Goal: Information Seeking & Learning: Learn about a topic

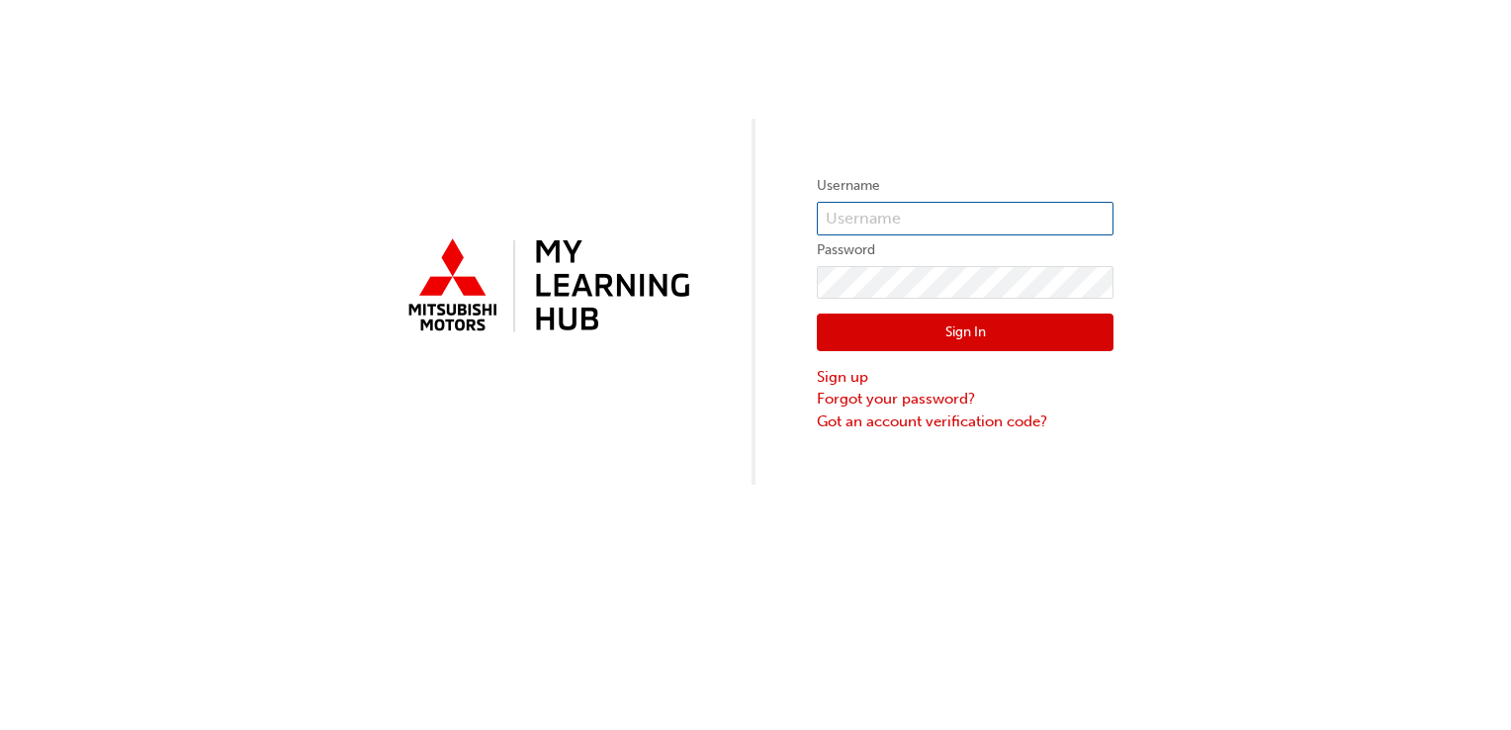
type input "0005826957"
click at [932, 330] on button "Sign In" at bounding box center [965, 332] width 297 height 38
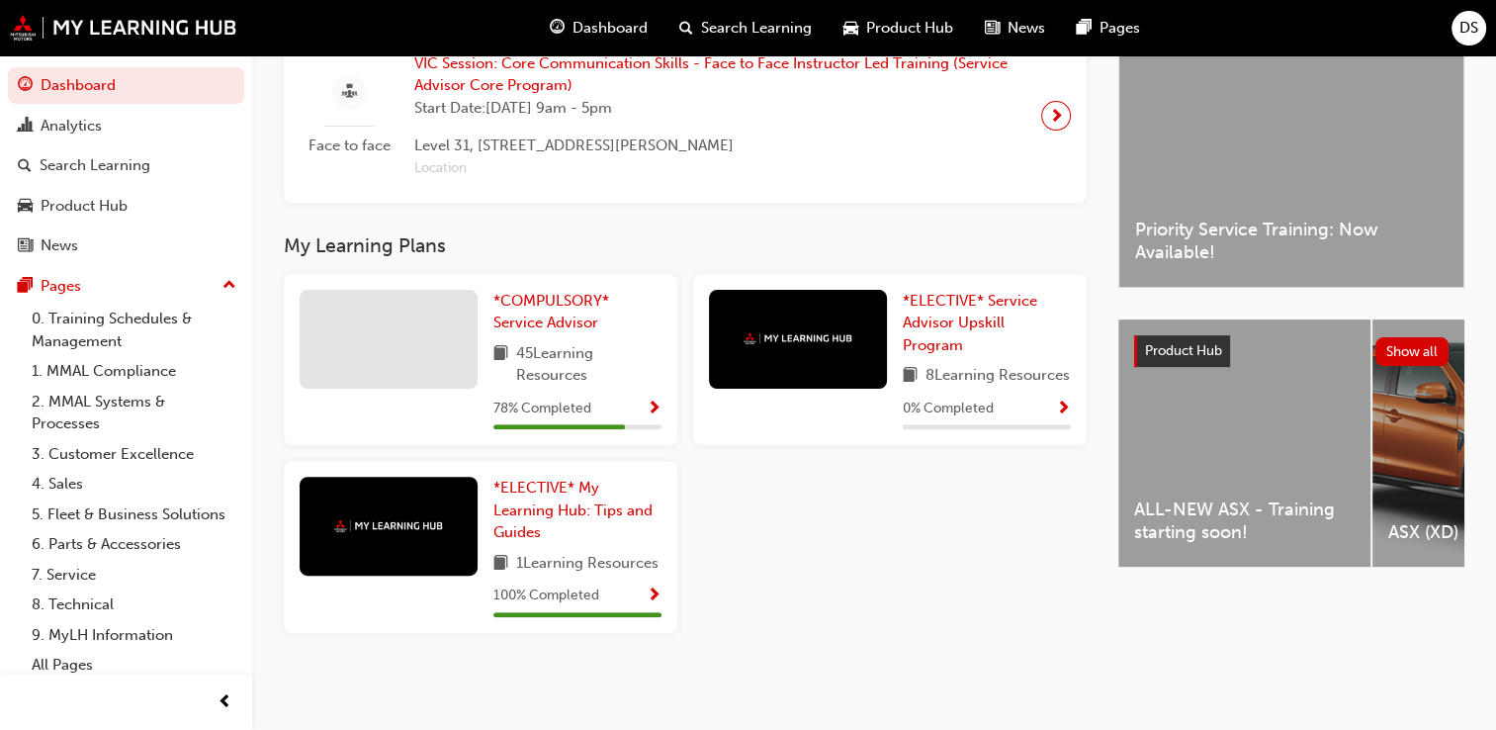
scroll to position [561, 0]
click at [528, 292] on span "*COMPULSORY* Service Advisor" at bounding box center [551, 312] width 116 height 41
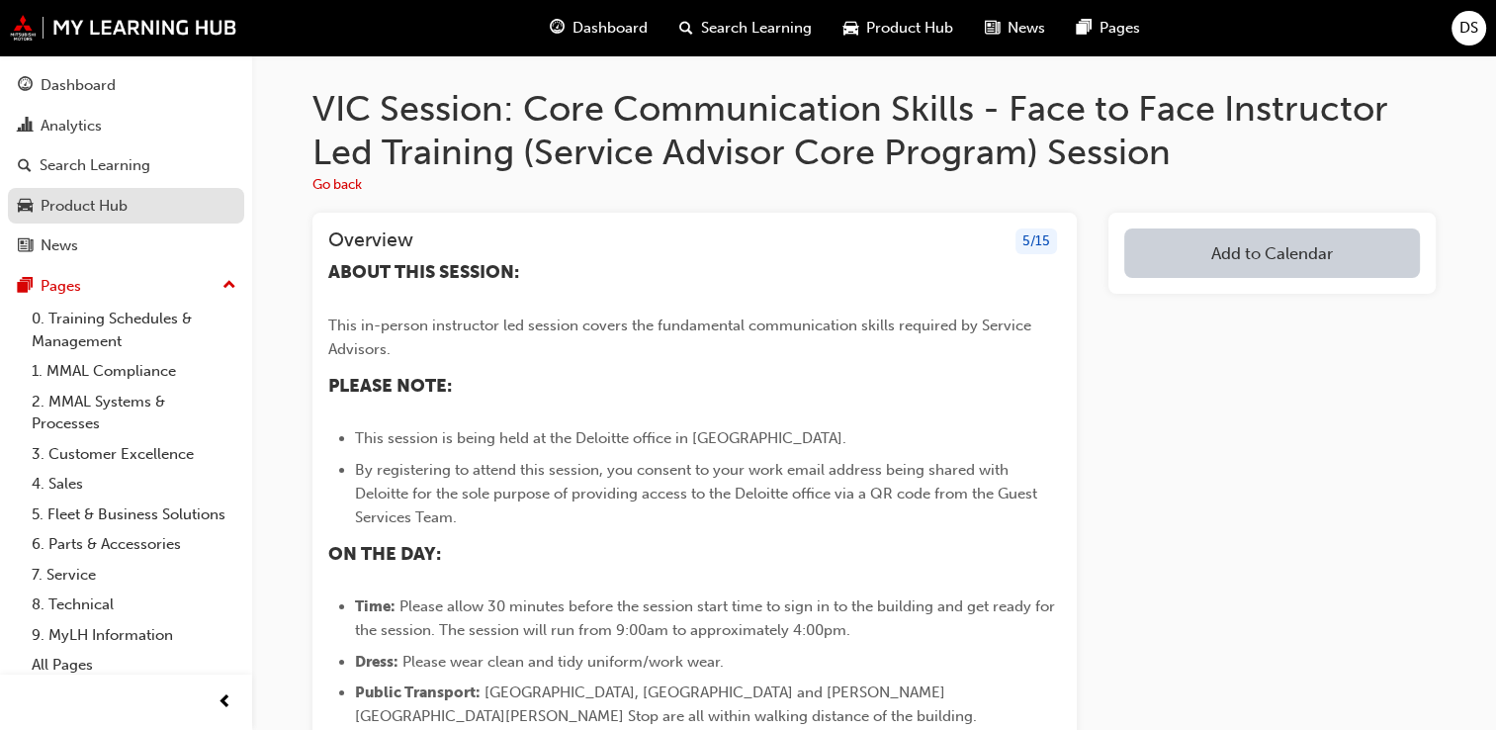
click at [123, 206] on div "Product Hub" at bounding box center [84, 206] width 87 height 23
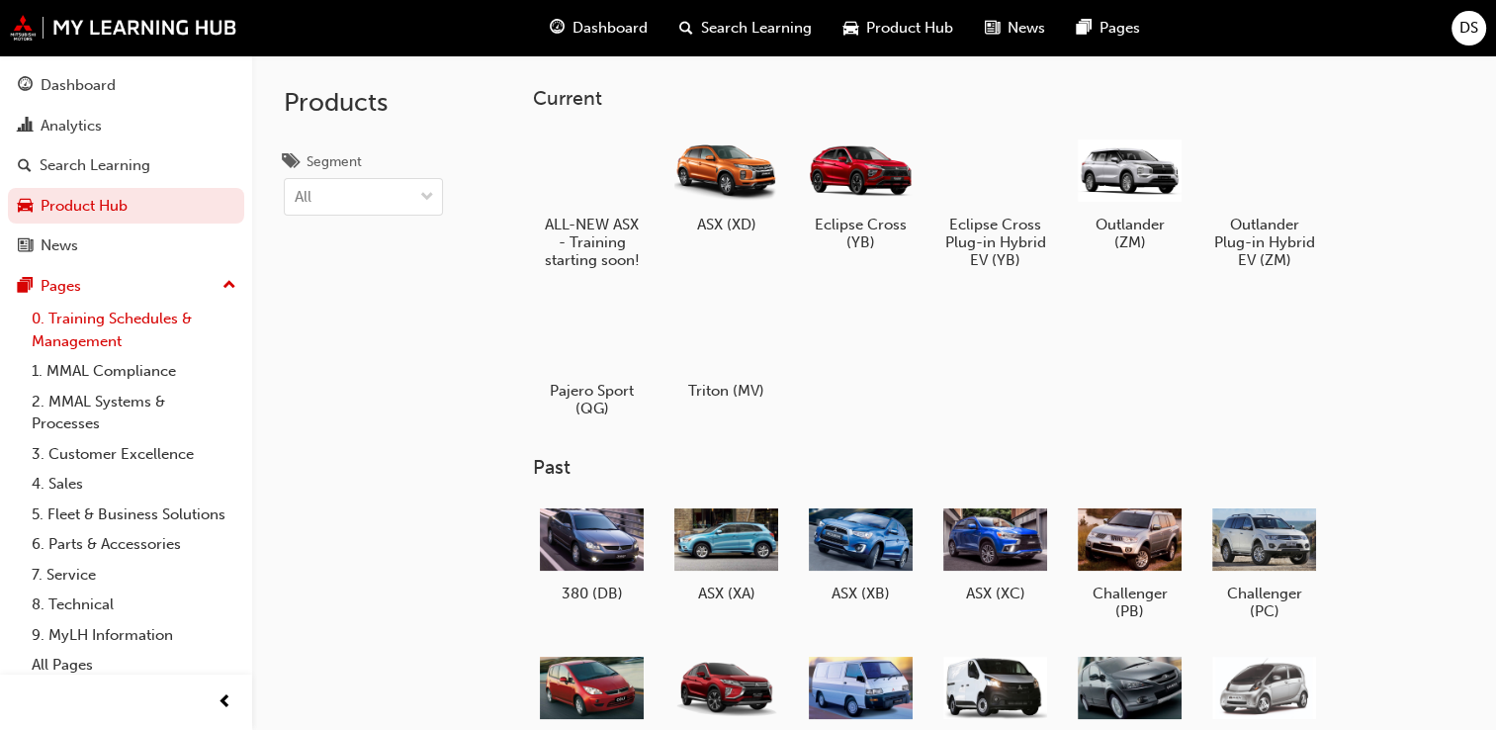
click at [97, 317] on link "0. Training Schedules & Management" at bounding box center [134, 330] width 221 height 52
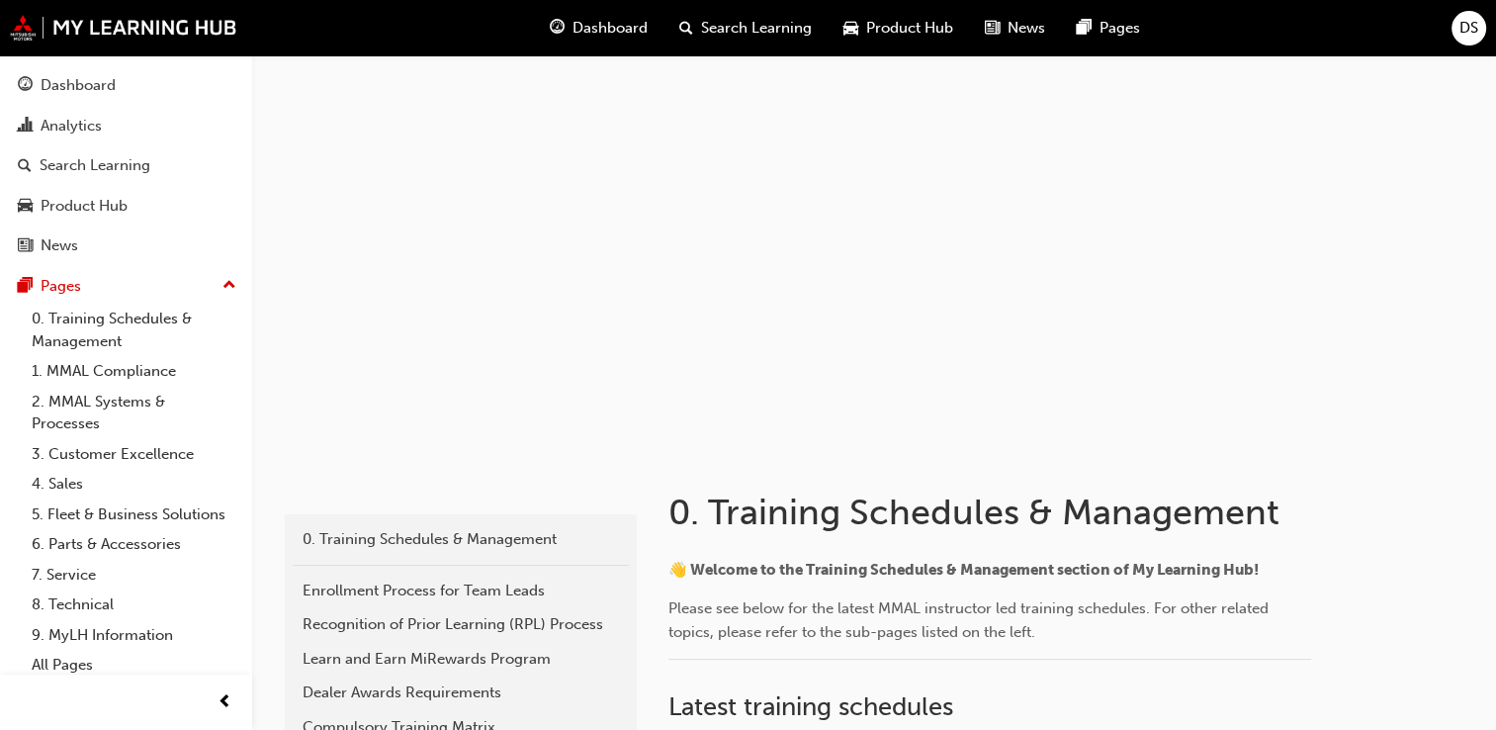
click at [594, 24] on span "Dashboard" at bounding box center [610, 28] width 75 height 23
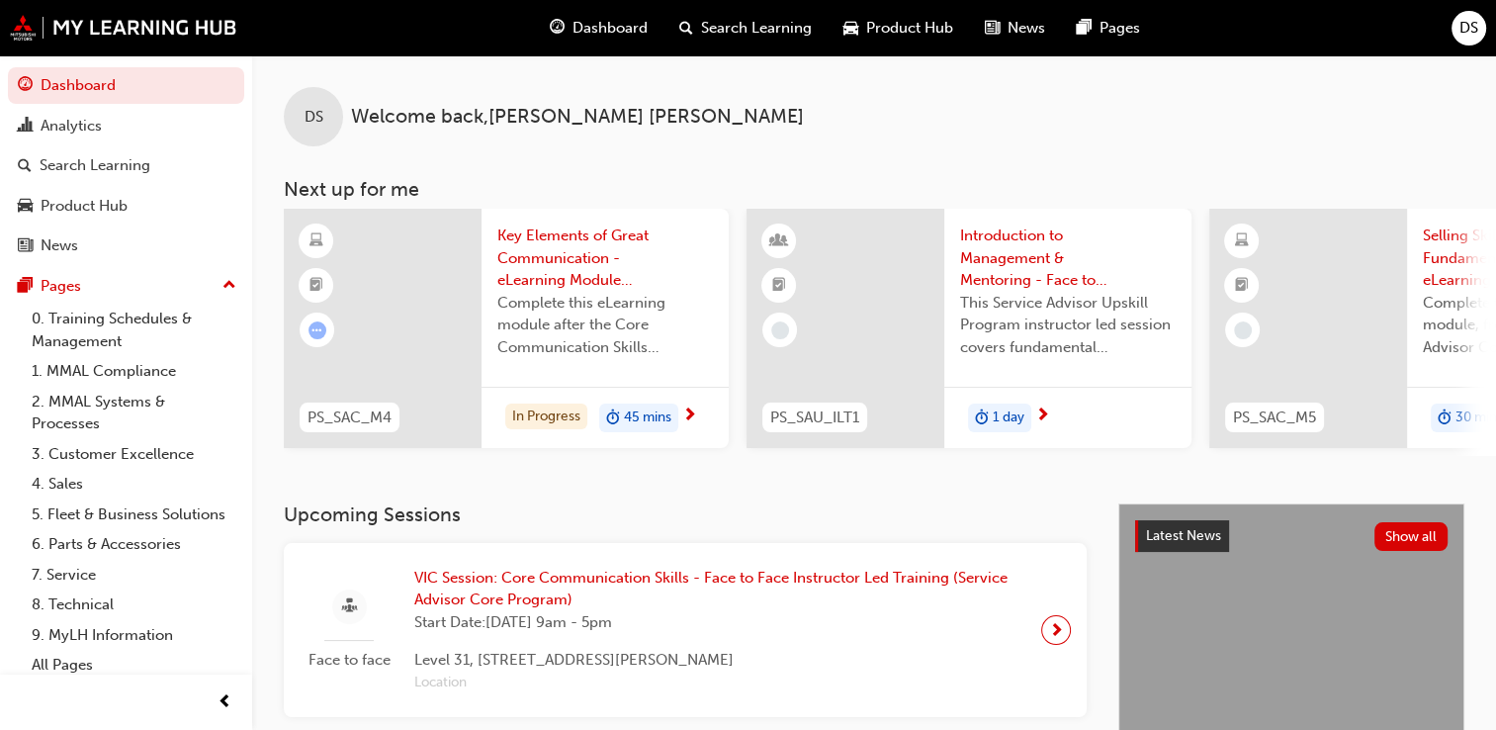
click at [1246, 454] on div "PS_SAC_M5 Selling Skills Fundamentals Part 1 - eLearning Module (Service Adviso…" at bounding box center [1431, 332] width 445 height 247
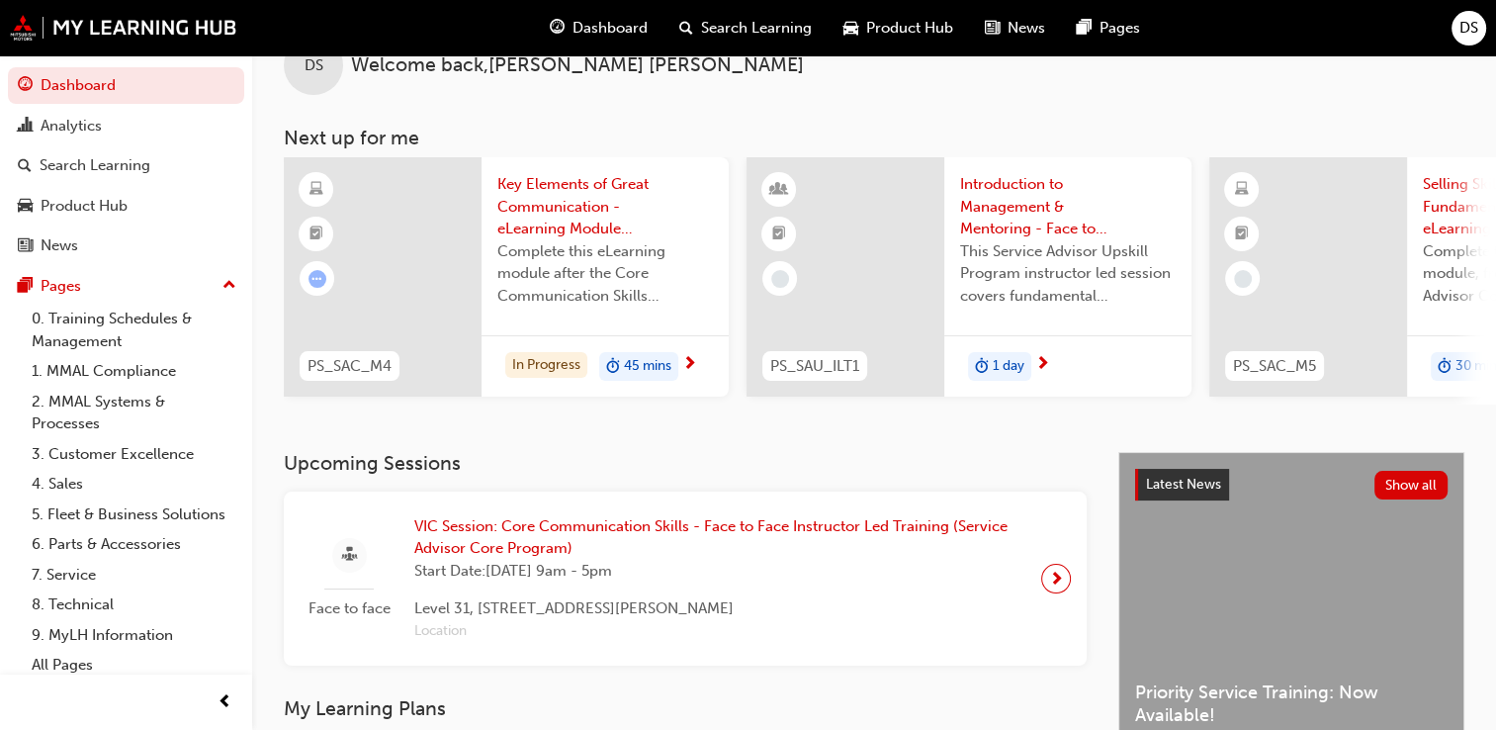
scroll to position [99, 0]
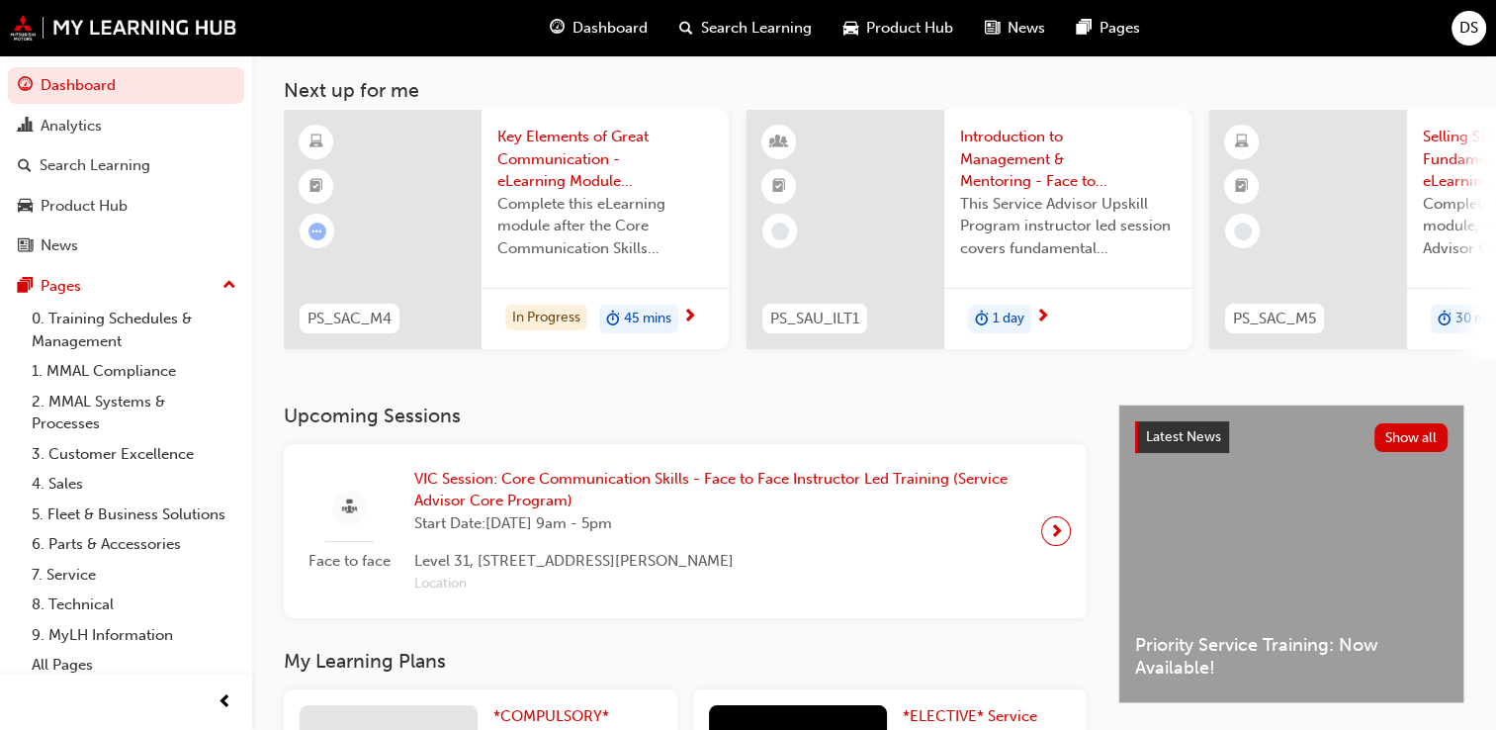
click at [1046, 541] on div at bounding box center [1056, 531] width 30 height 30
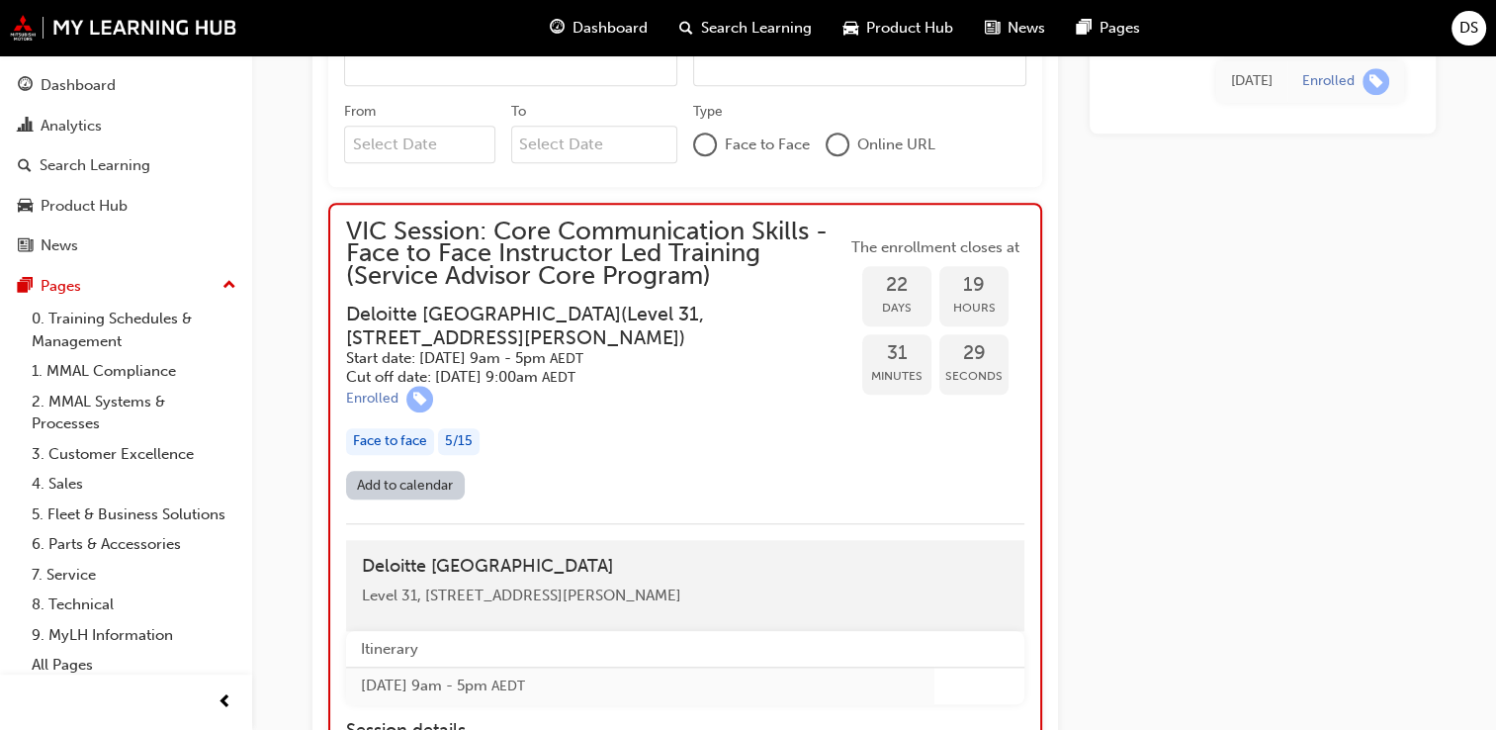
scroll to position [1582, 0]
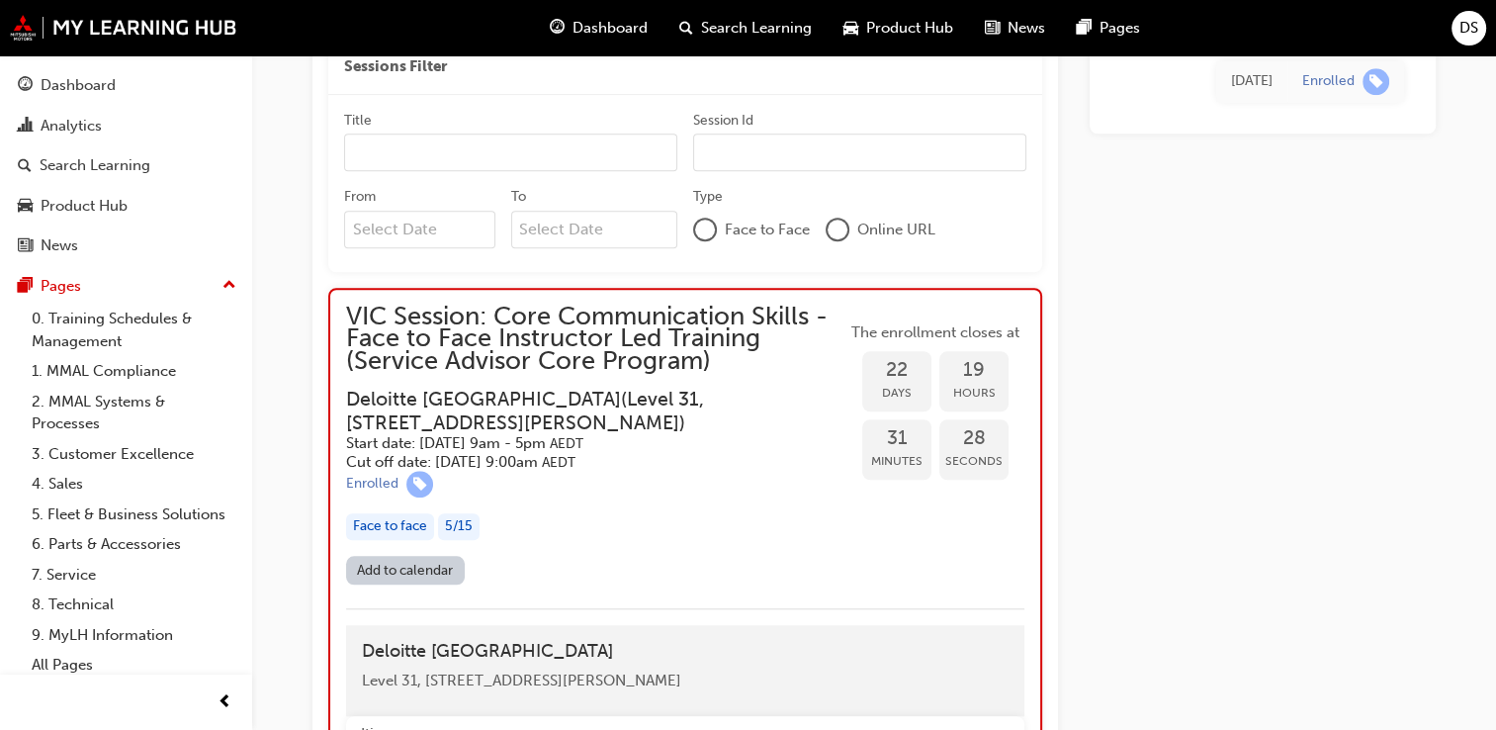
click at [563, 345] on span "VIC Session: Core Communication Skills - Face to Face Instructor Led Training (…" at bounding box center [596, 339] width 500 height 67
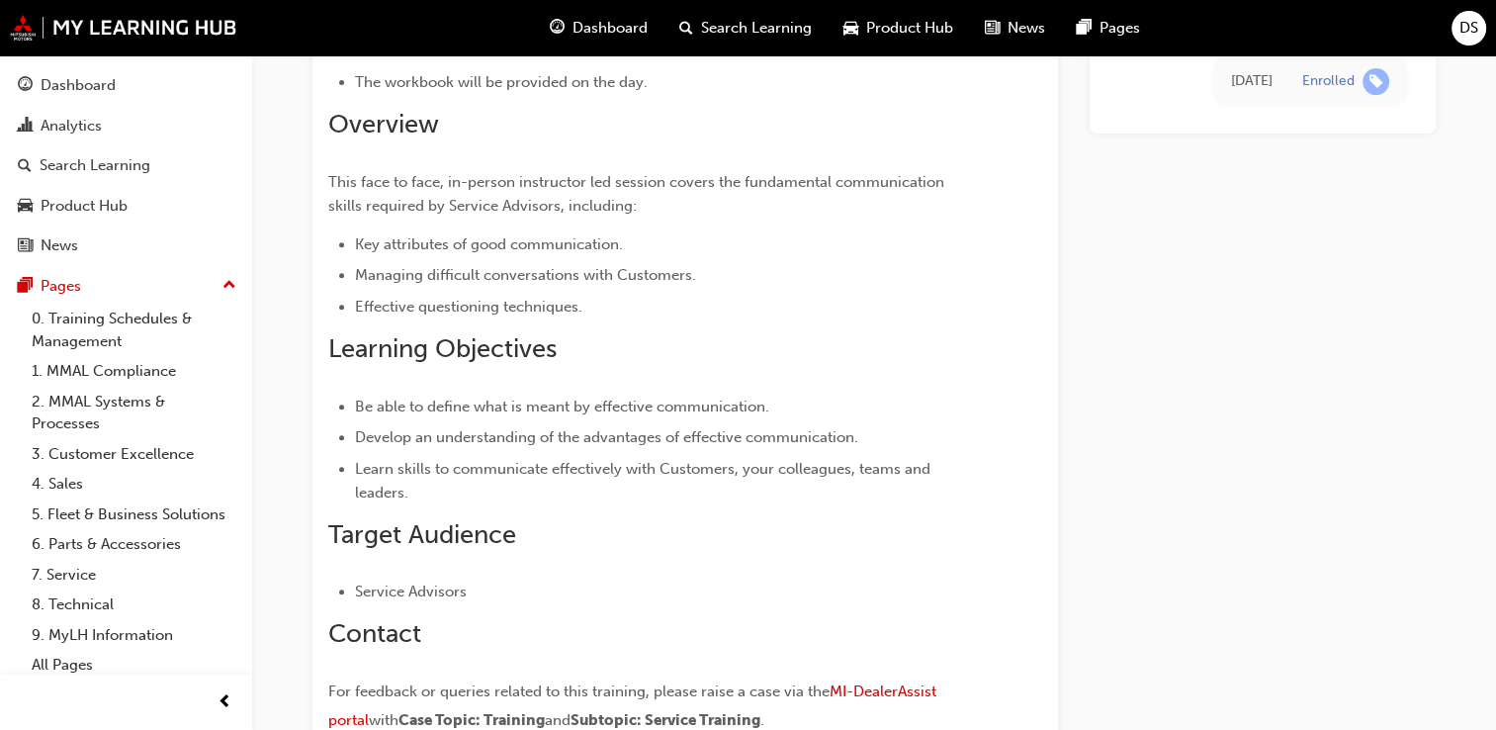
scroll to position [396, 0]
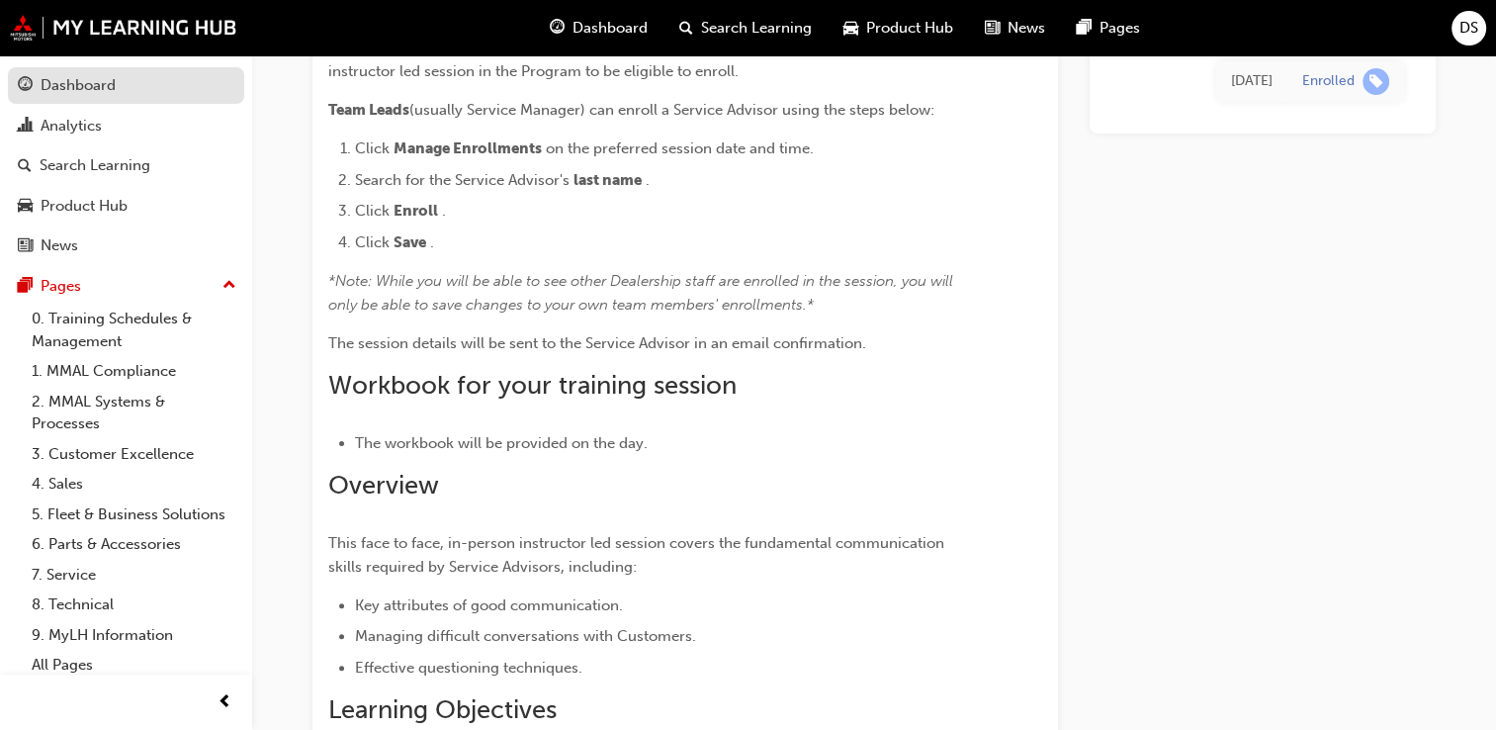
click at [87, 86] on div "Dashboard" at bounding box center [78, 85] width 75 height 23
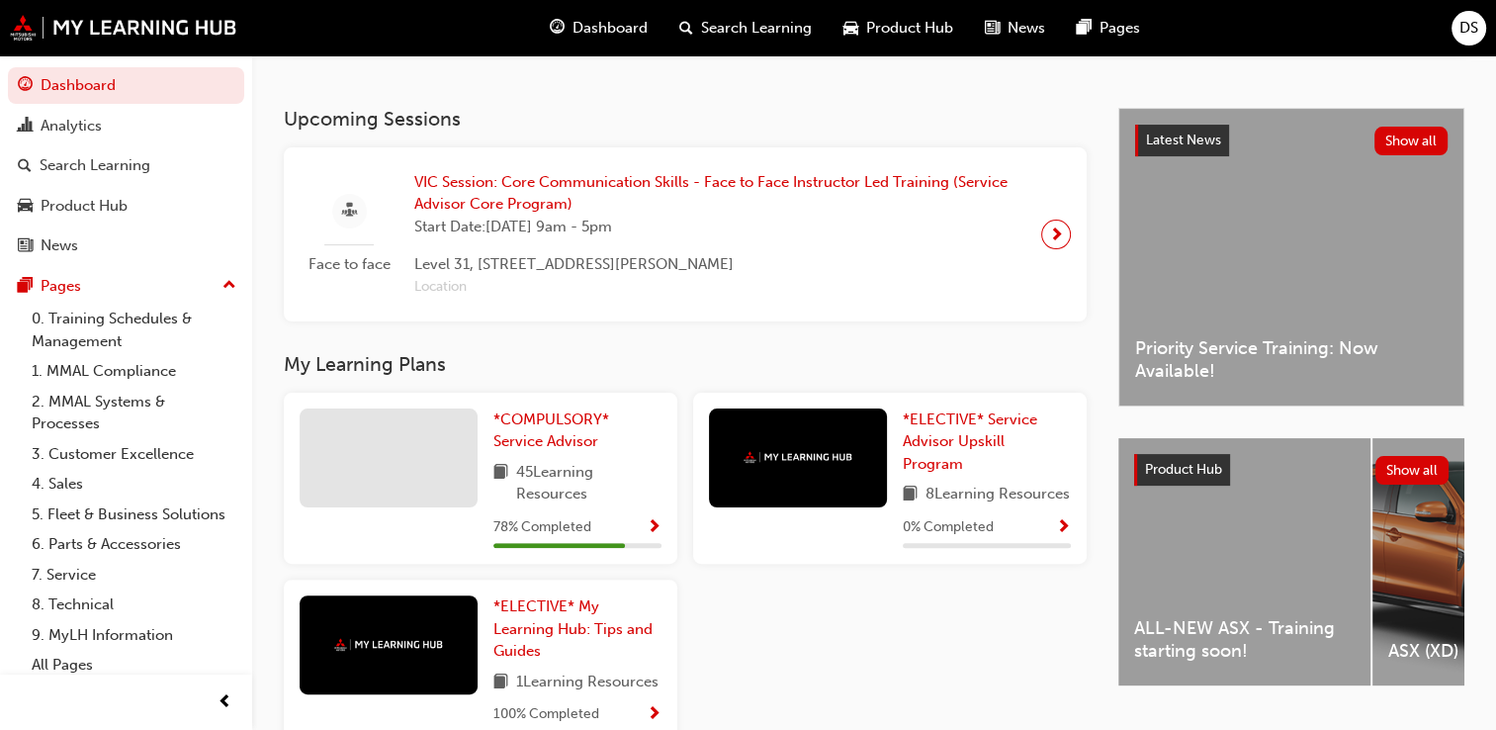
scroll to position [494, 0]
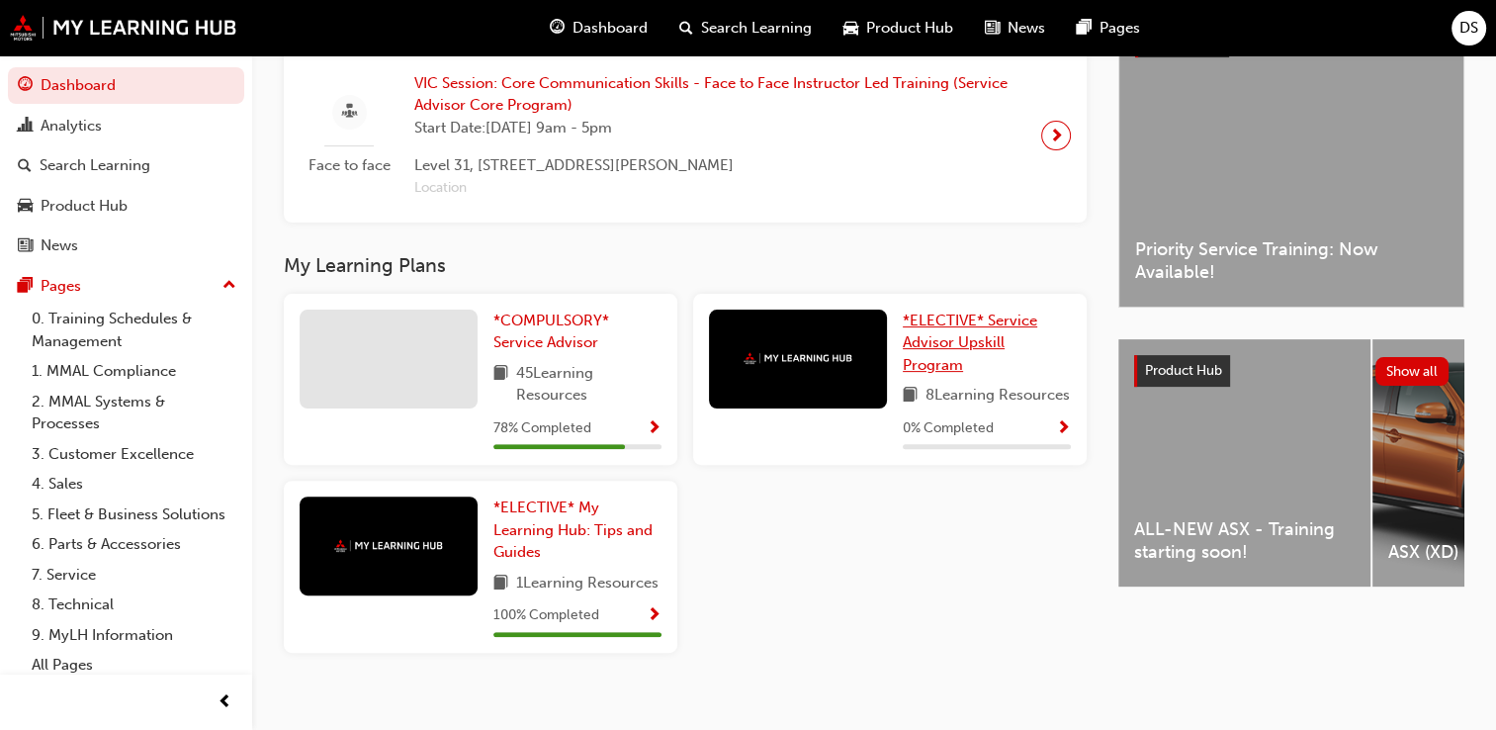
click at [951, 350] on span "*ELECTIVE* Service Advisor Upskill Program" at bounding box center [970, 343] width 134 height 62
